Goal: Task Accomplishment & Management: Use online tool/utility

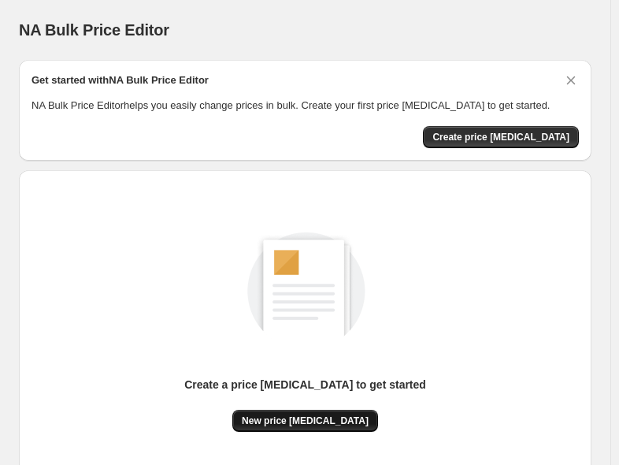
click at [313, 425] on span "New price change job" at bounding box center [305, 421] width 127 height 13
